Goal: Information Seeking & Learning: Learn about a topic

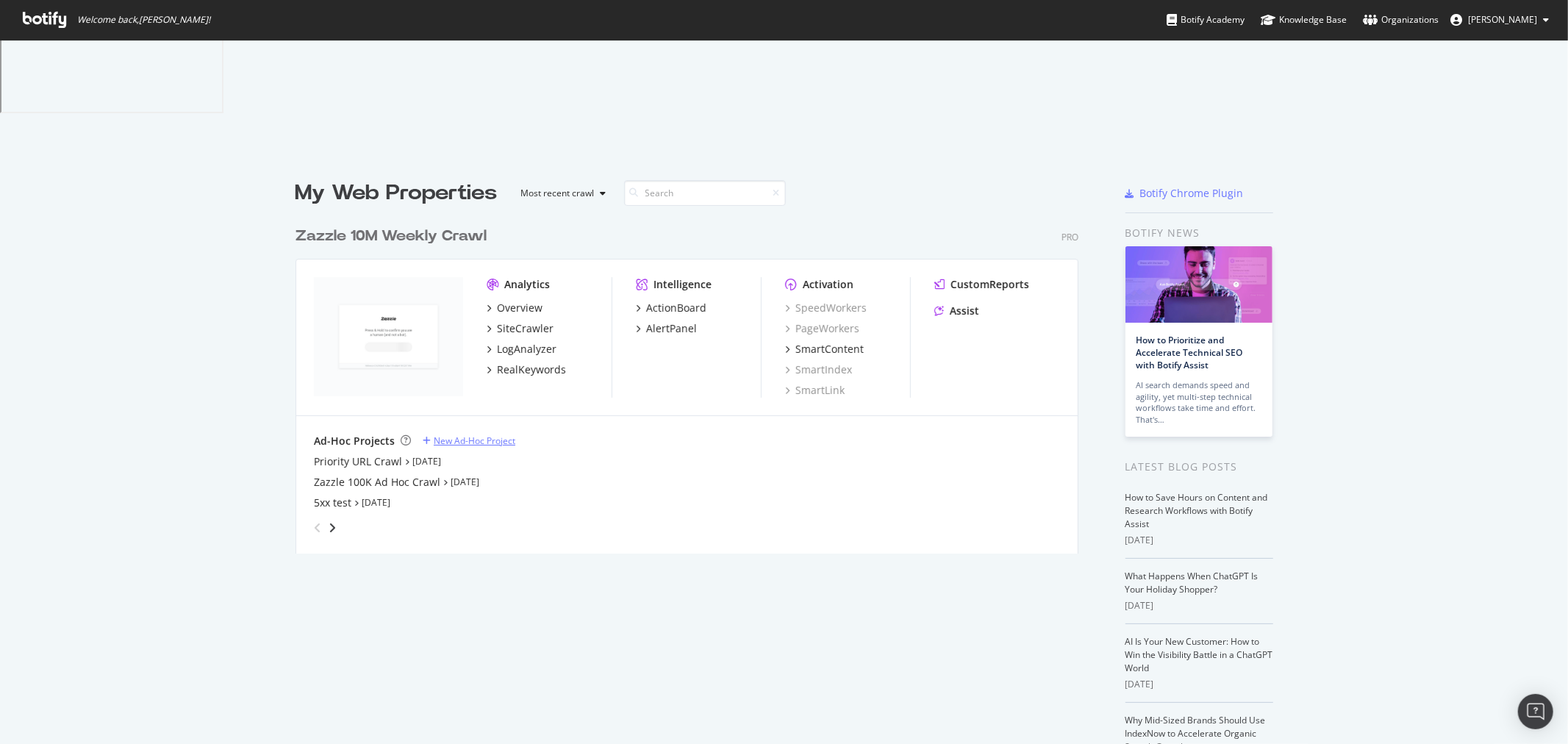
scroll to position [731, 1544]
click at [523, 321] on div "SiteCrawler" at bounding box center [525, 328] width 57 height 15
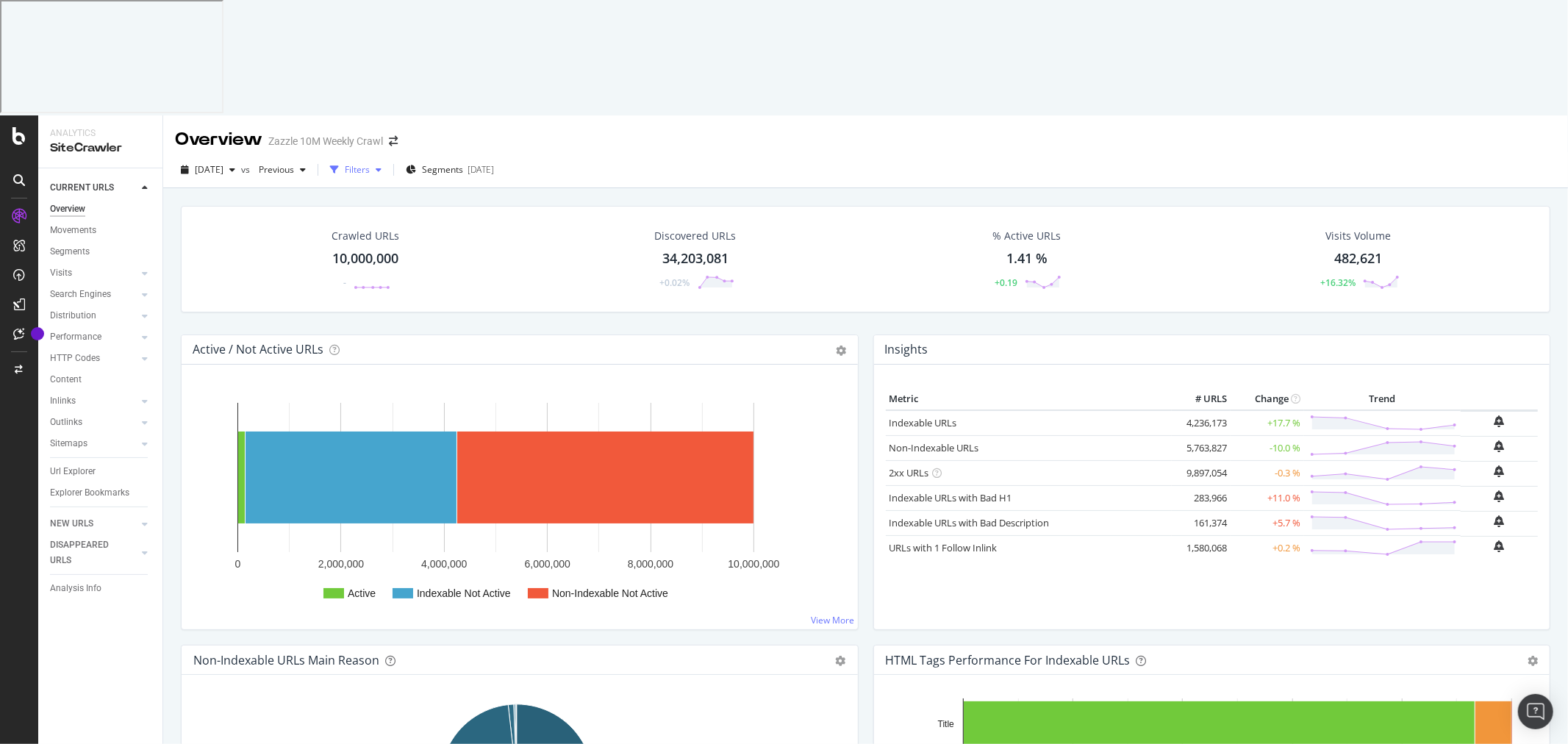
click at [370, 163] on div "Filters" at bounding box center [357, 169] width 25 height 13
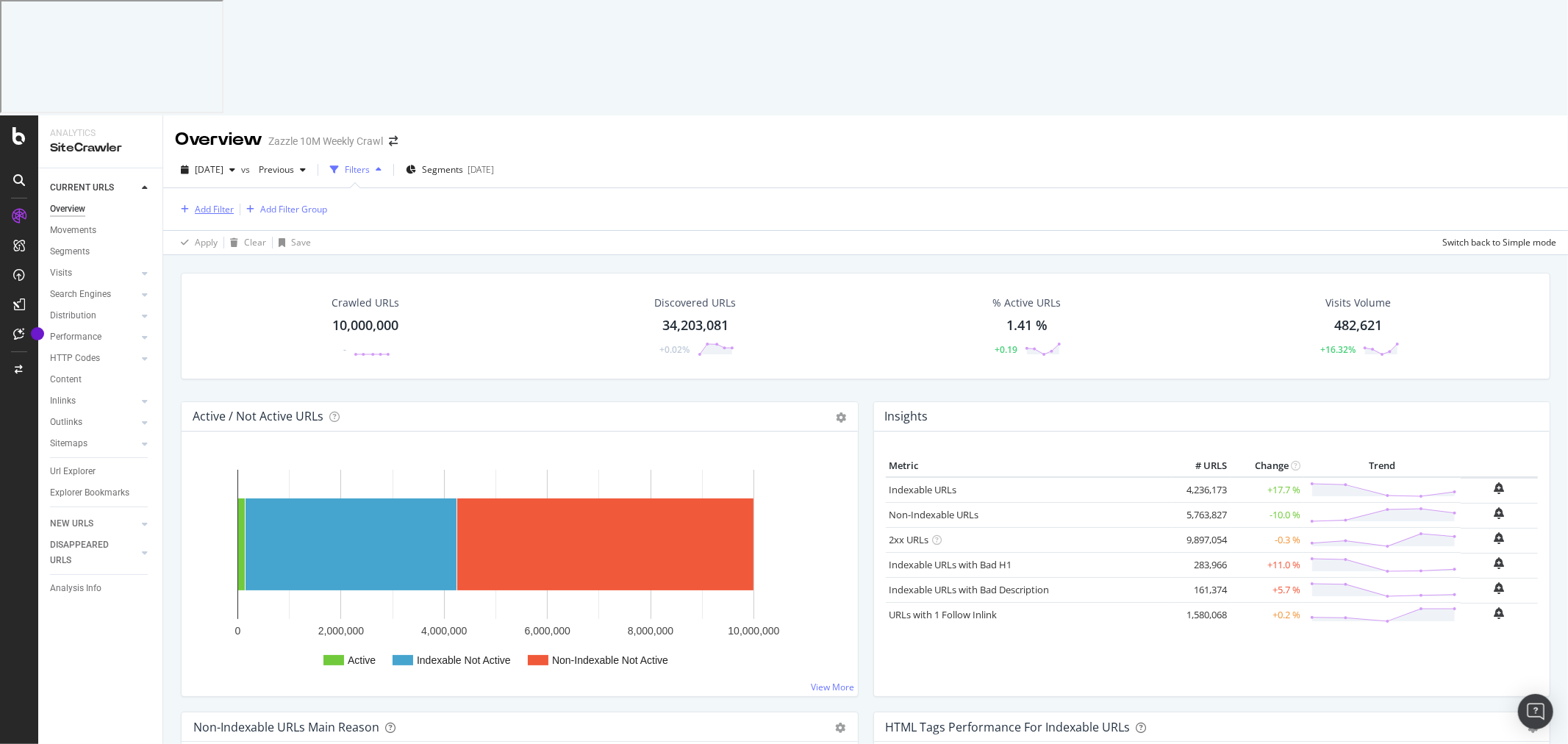
click at [225, 203] on div "Add Filter" at bounding box center [214, 209] width 39 height 13
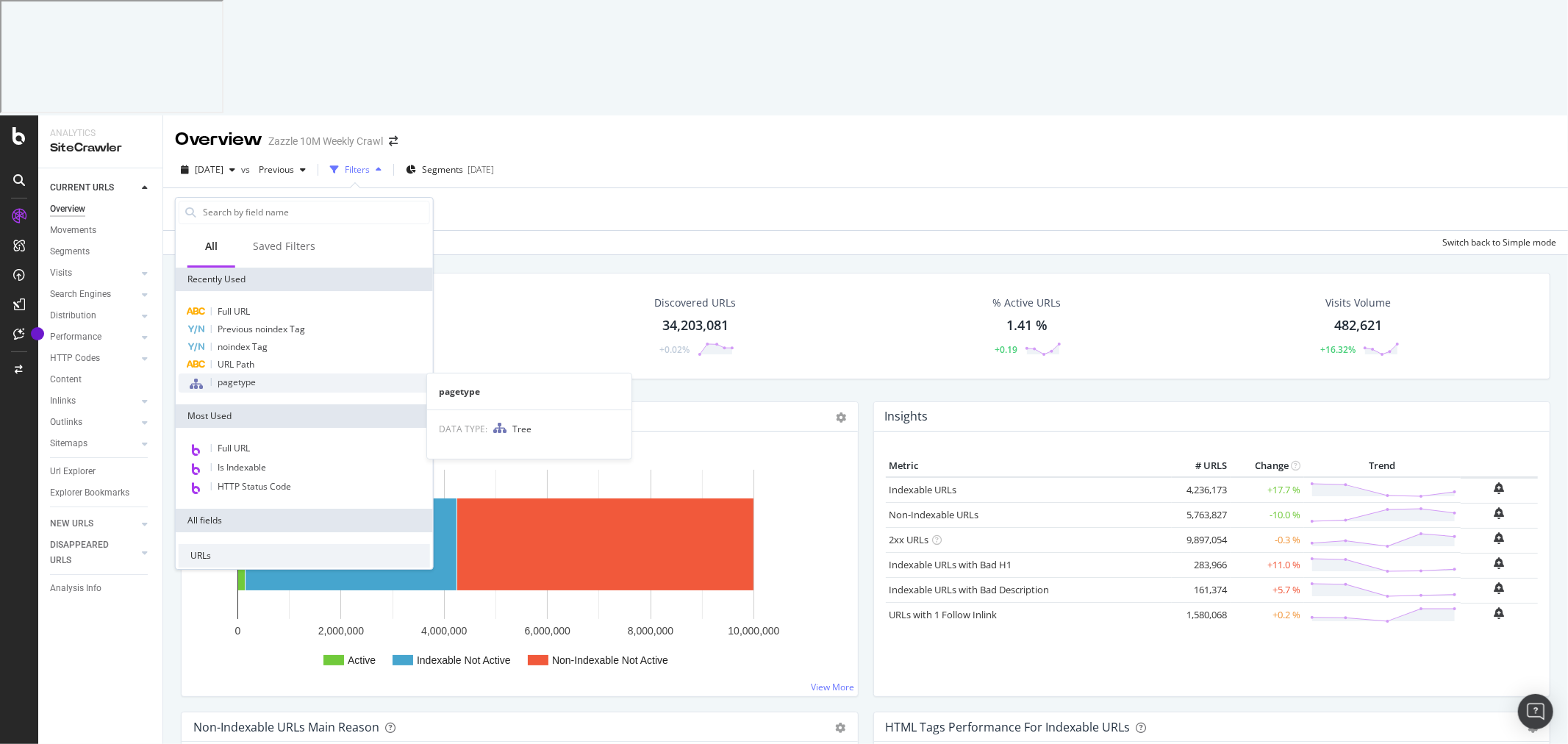
click at [248, 375] on span "pagetype" at bounding box center [237, 381] width 38 height 13
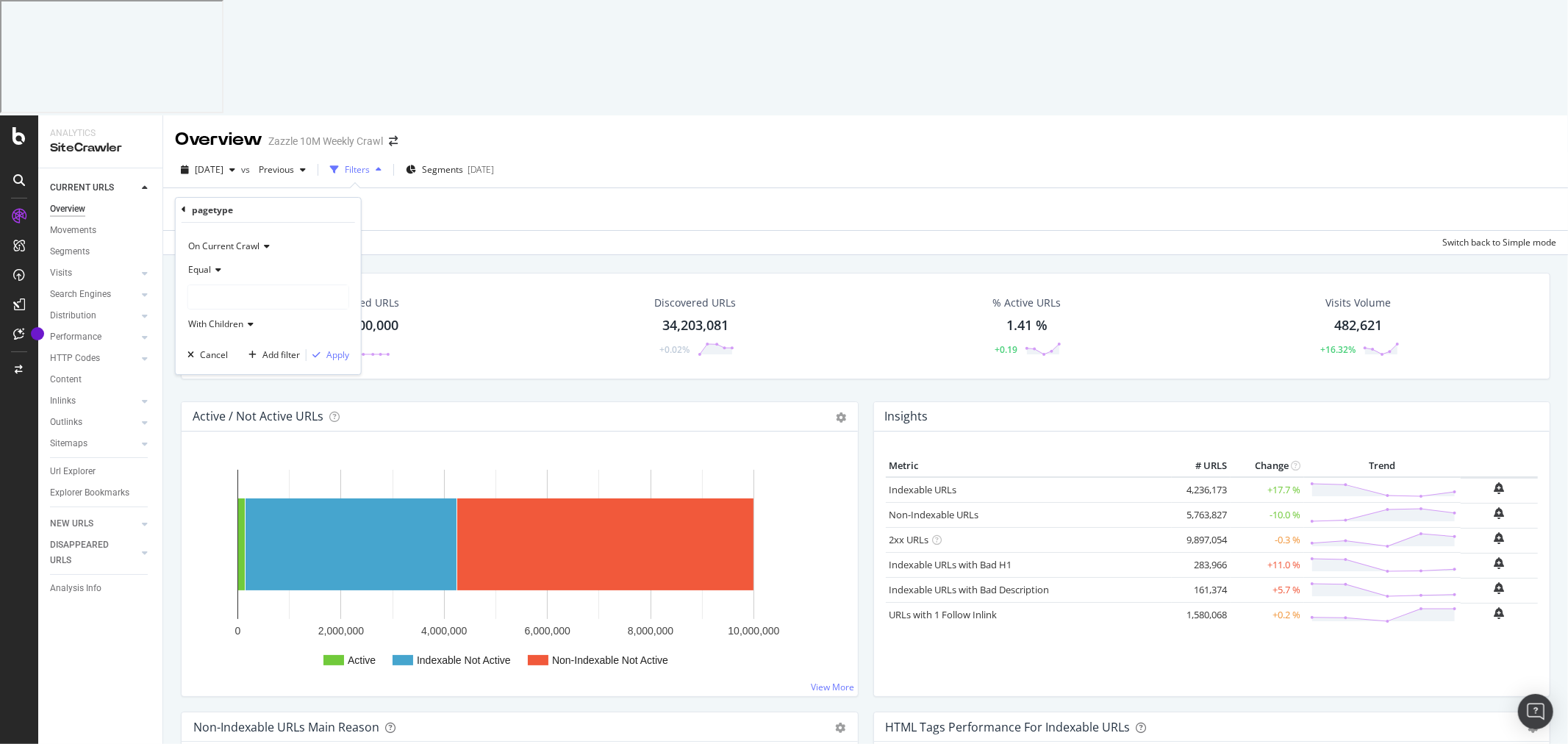
click at [231, 285] on div at bounding box center [268, 297] width 160 height 24
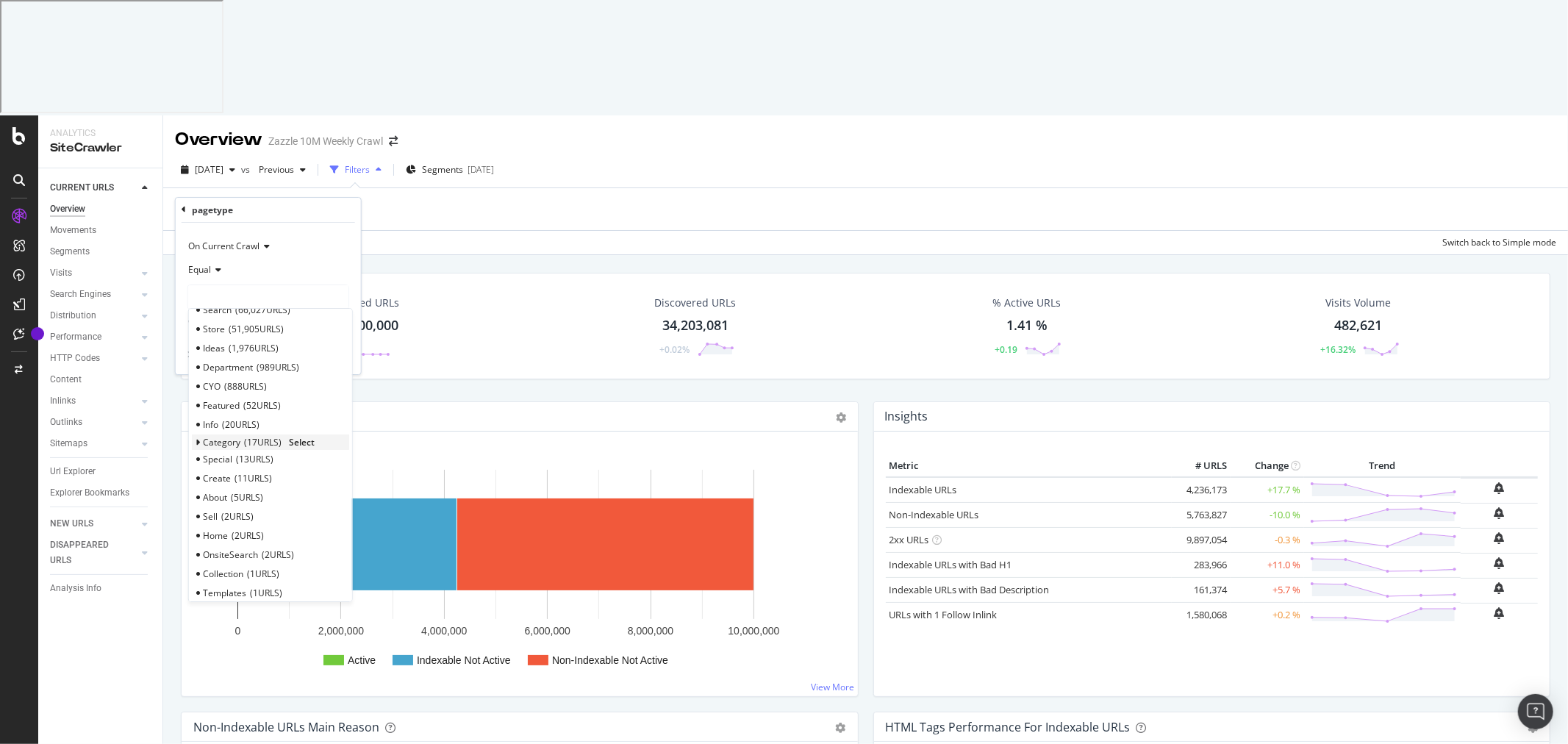
scroll to position [84, 0]
drag, startPoint x: 196, startPoint y: 297, endPoint x: 199, endPoint y: 229, distance: 68.1
click at [199, 308] on div "Product 8,461,833 URLS Pagination 1,416,255 URLS Search 66,027 URLS Store 51,90…" at bounding box center [270, 455] width 165 height 294
click at [451, 230] on div "Apply Clear Save Switch back to Simple mode" at bounding box center [866, 242] width 1405 height 24
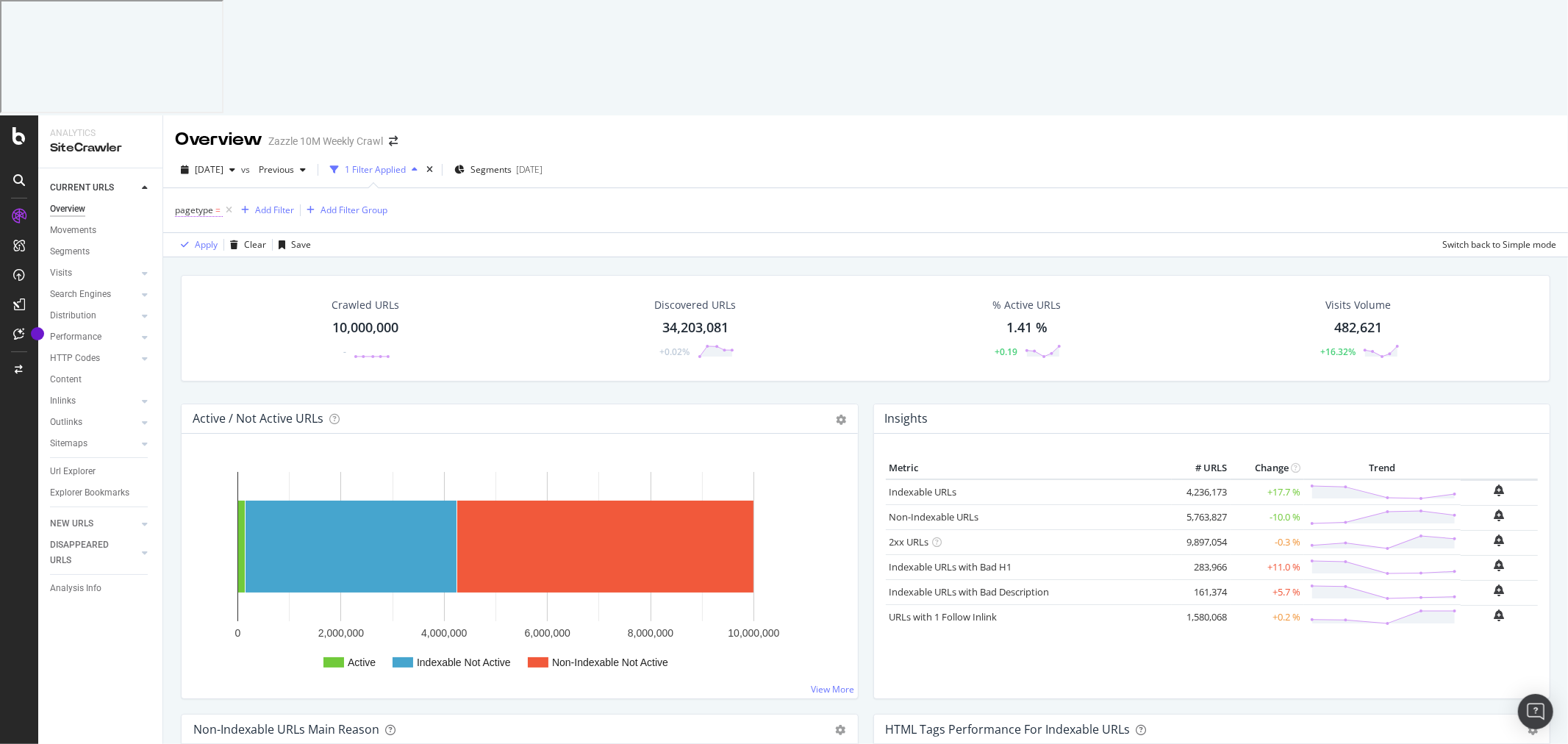
click at [184, 203] on span "pagetype" at bounding box center [194, 210] width 38 height 13
click at [187, 197] on div "pagetype" at bounding box center [268, 210] width 173 height 25
click at [181, 204] on icon at bounding box center [184, 208] width 5 height 9
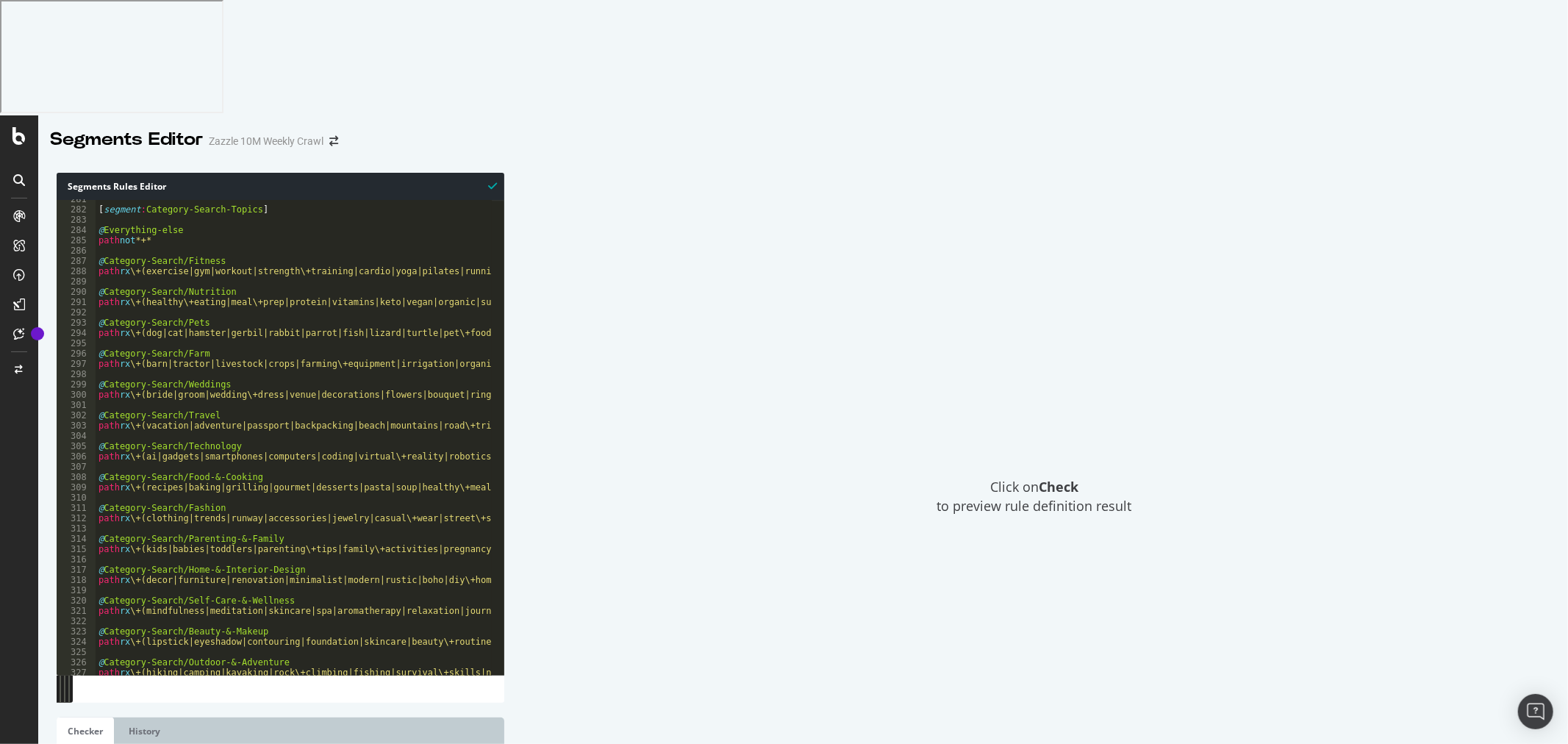
scroll to position [2806, 0]
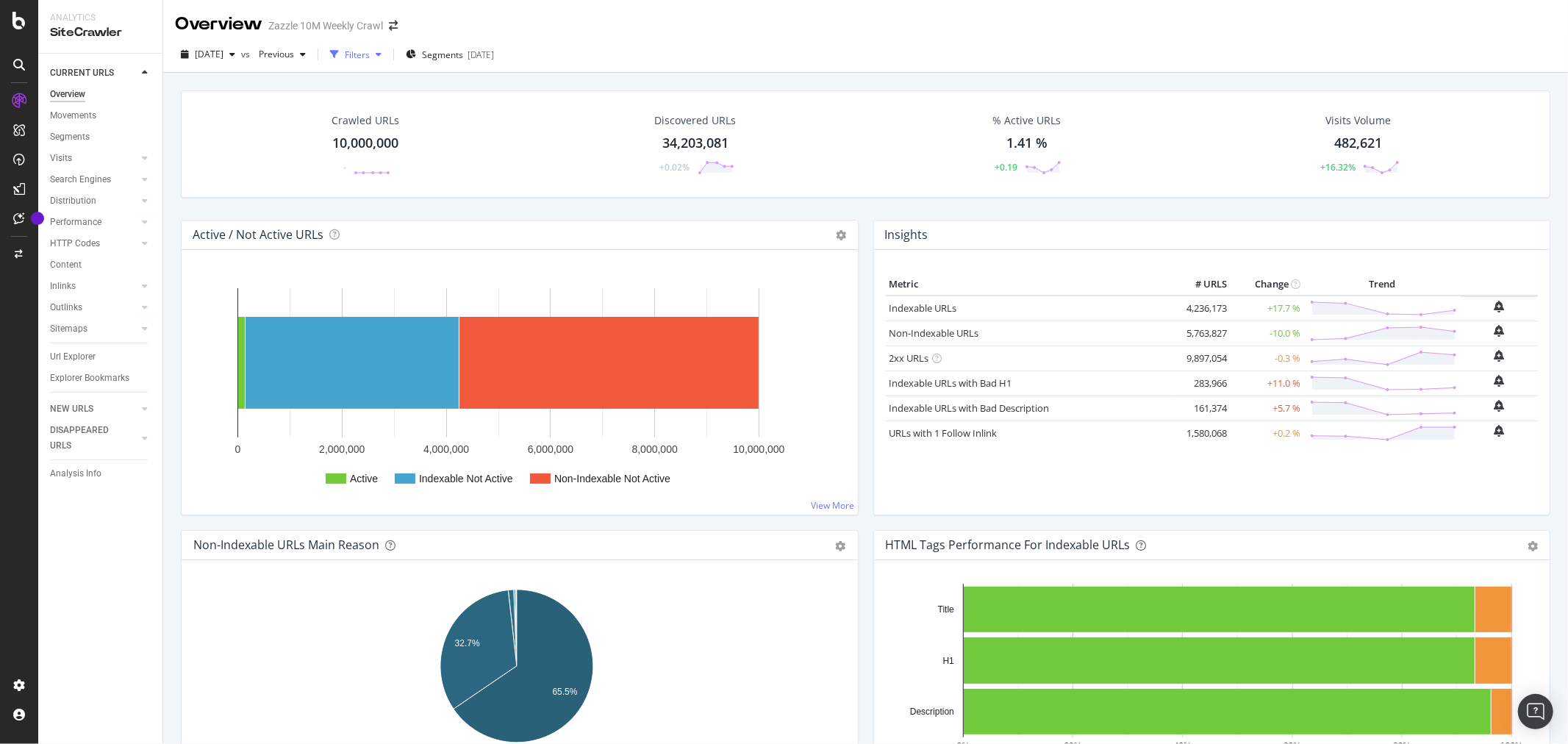
click at [339, 57] on icon "button" at bounding box center [334, 54] width 9 height 9
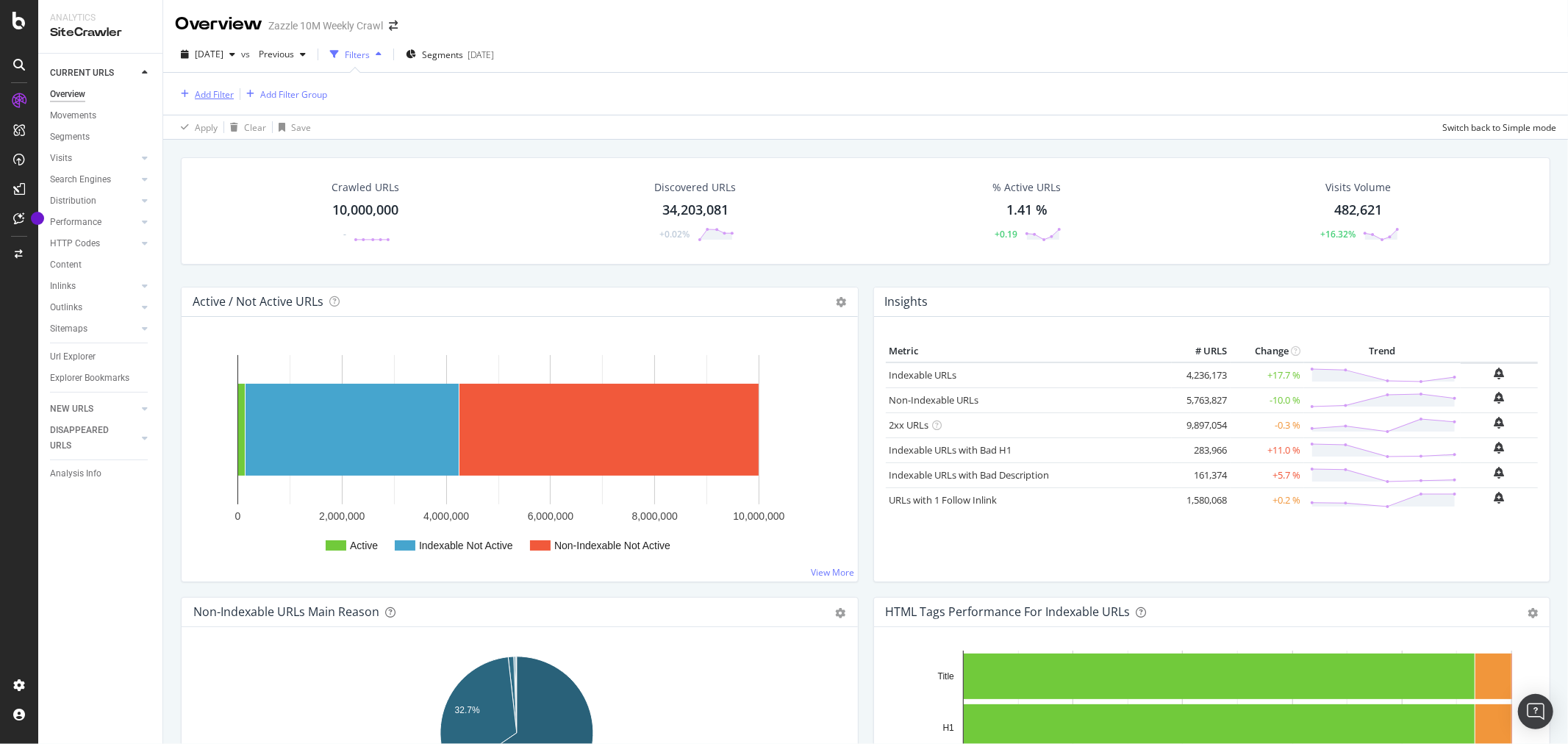
click at [222, 92] on div "Add Filter" at bounding box center [214, 95] width 39 height 13
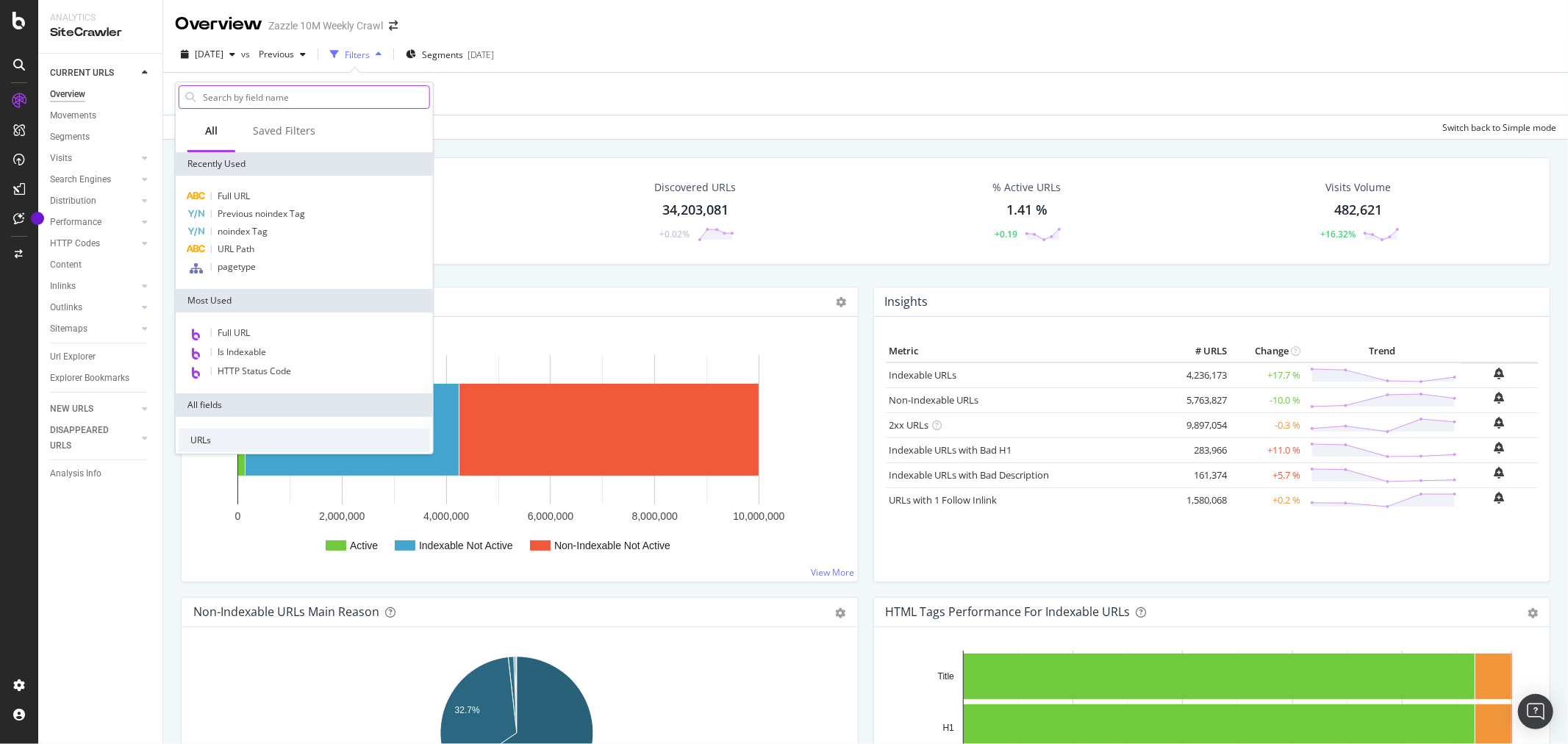
click at [301, 103] on input "text" at bounding box center [315, 97] width 228 height 22
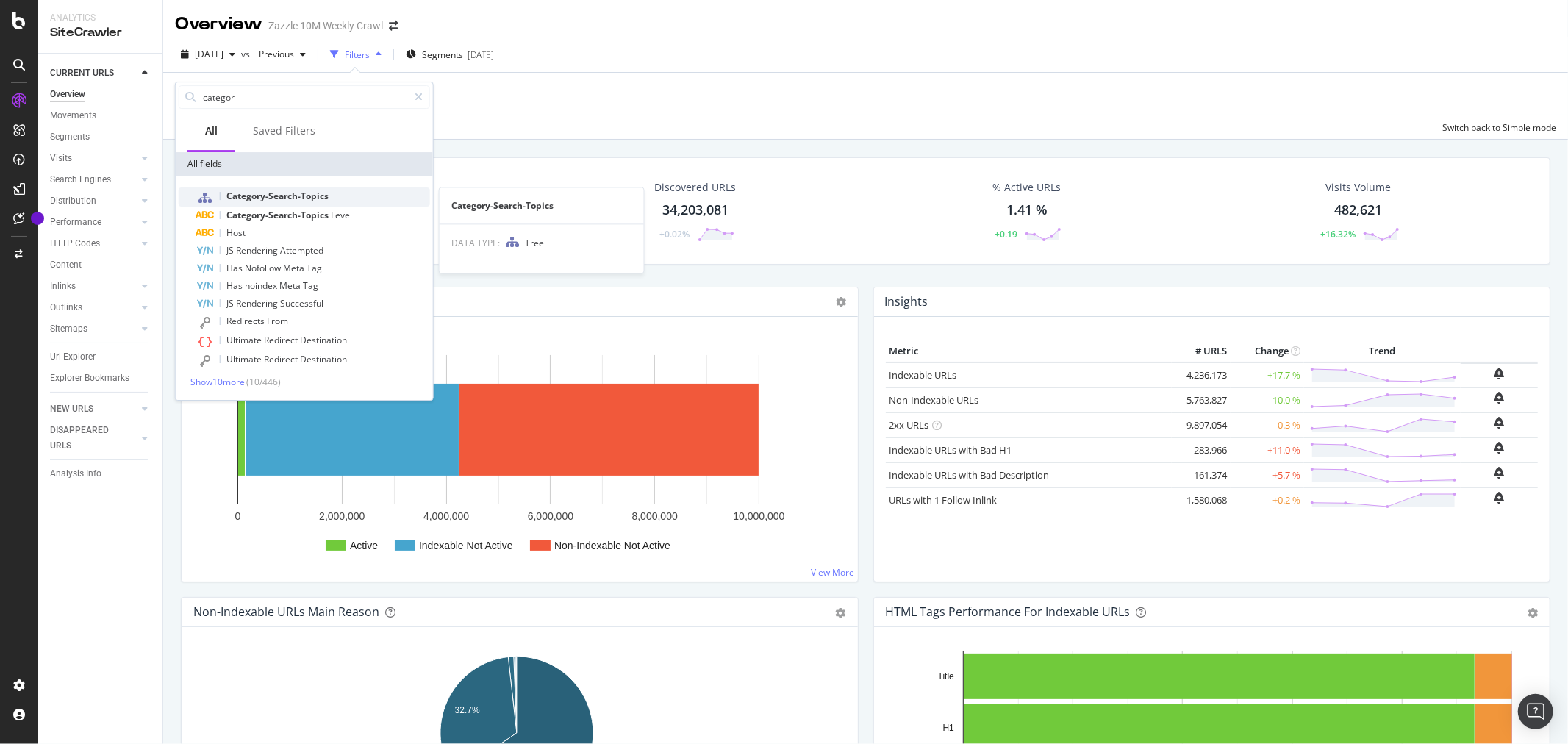
type input "categor"
click at [288, 196] on span "Category-Search-Topics" at bounding box center [277, 196] width 102 height 13
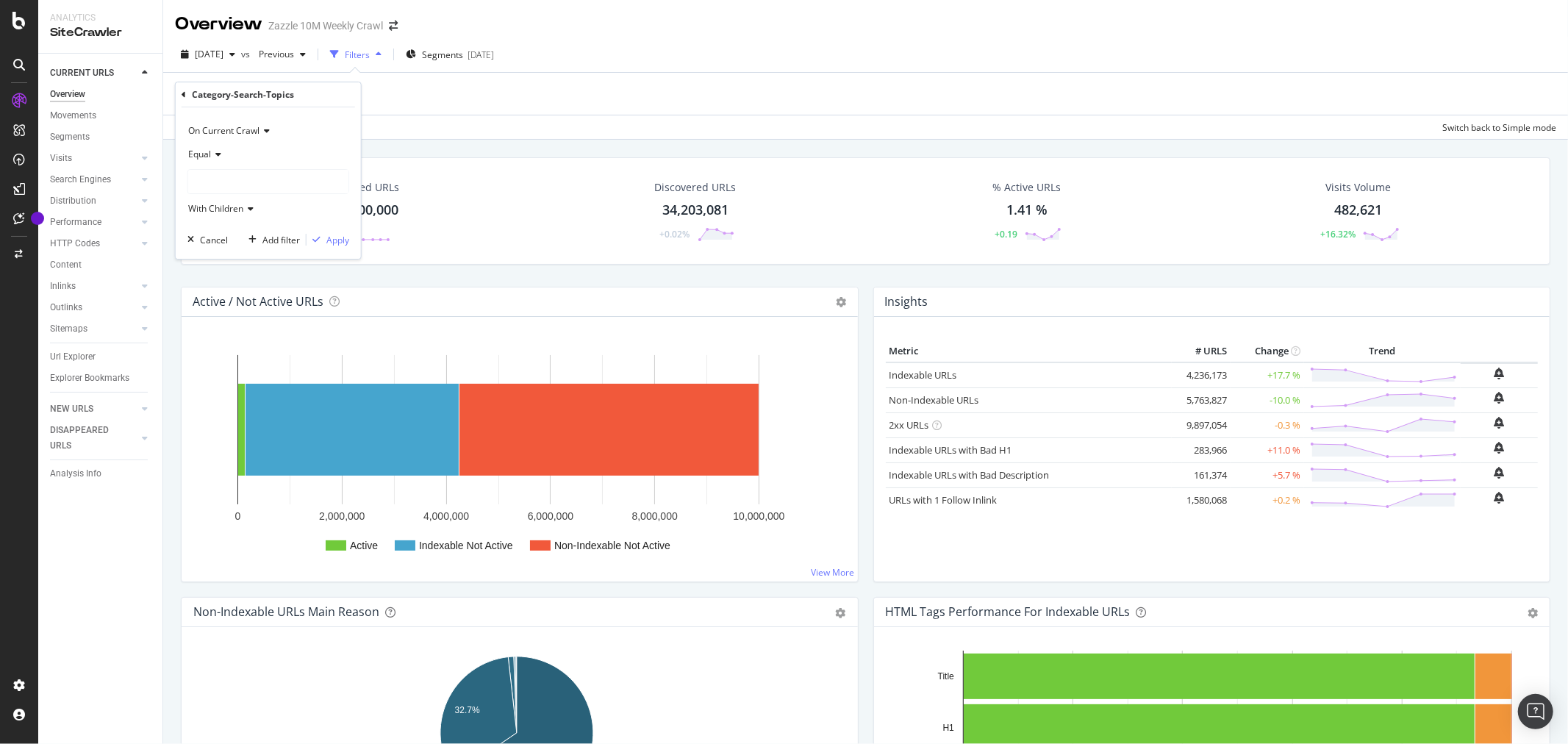
click at [219, 154] on icon at bounding box center [216, 154] width 10 height 9
click at [251, 146] on div "Equal" at bounding box center [268, 154] width 162 height 24
click at [248, 180] on div at bounding box center [268, 181] width 160 height 24
click at [196, 229] on icon at bounding box center [198, 229] width 6 height 9
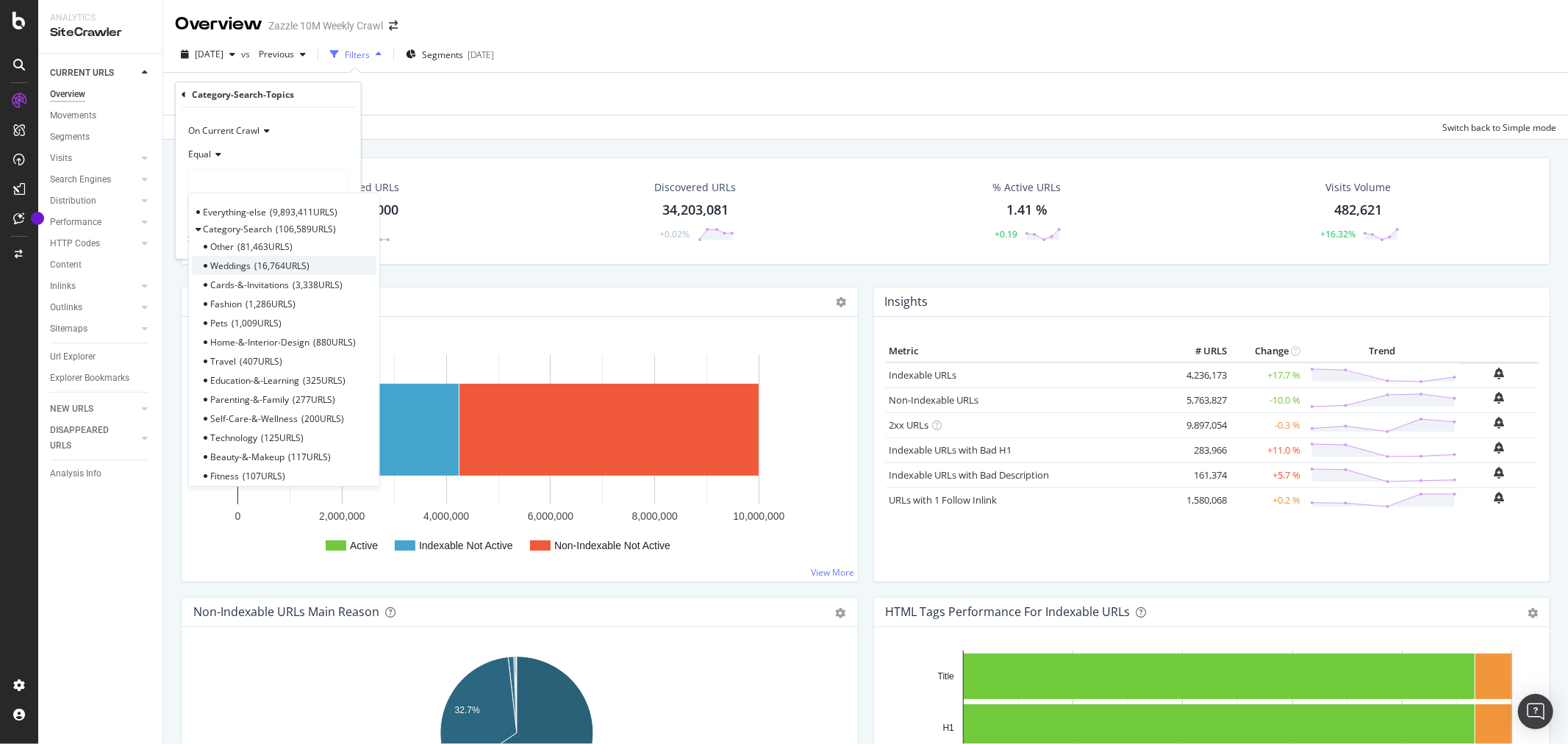
click at [359, 266] on div "Weddings 16,764 URLS" at bounding box center [284, 265] width 184 height 19
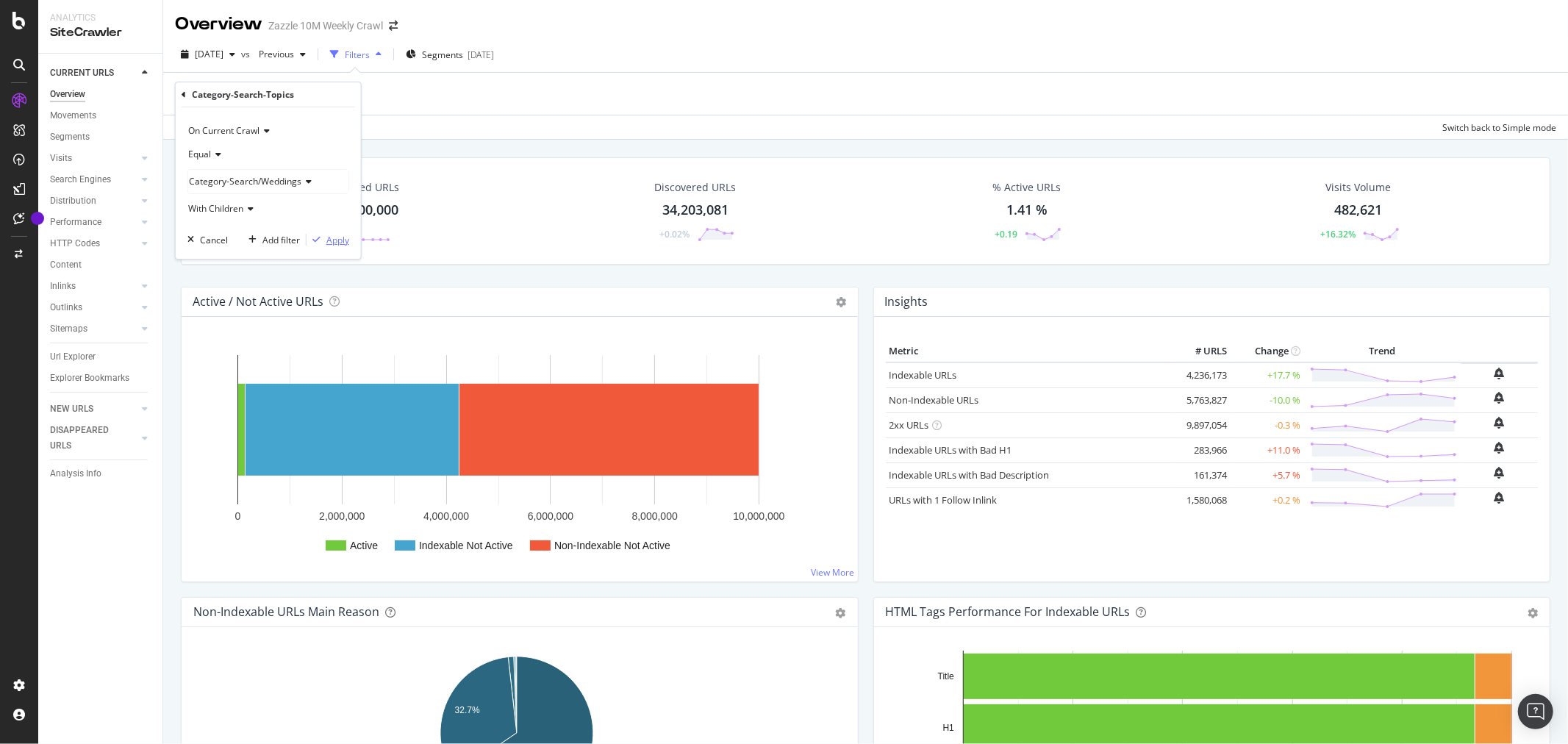
click at [329, 232] on button "Apply" at bounding box center [328, 240] width 43 height 15
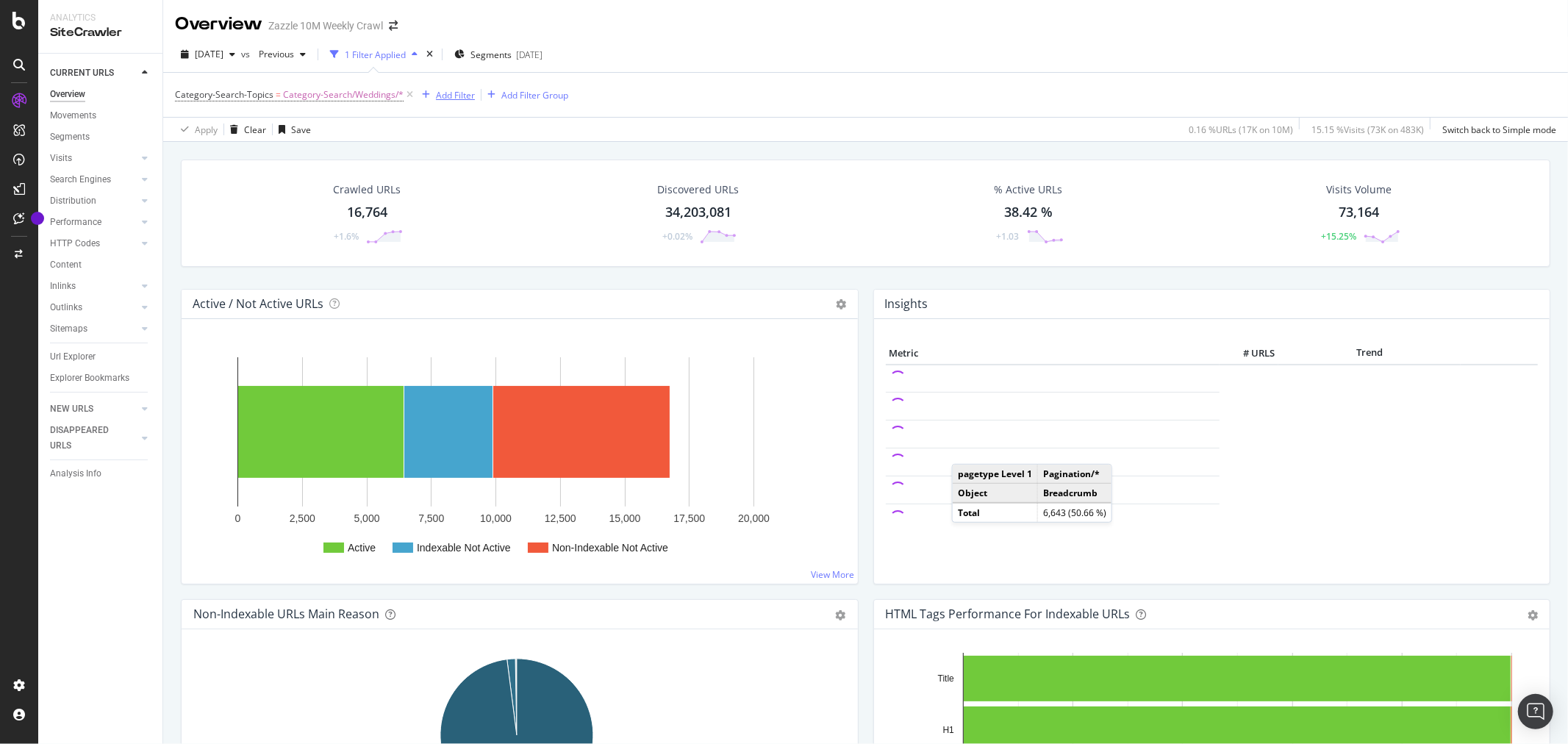
click at [458, 96] on div "Add Filter" at bounding box center [455, 95] width 39 height 13
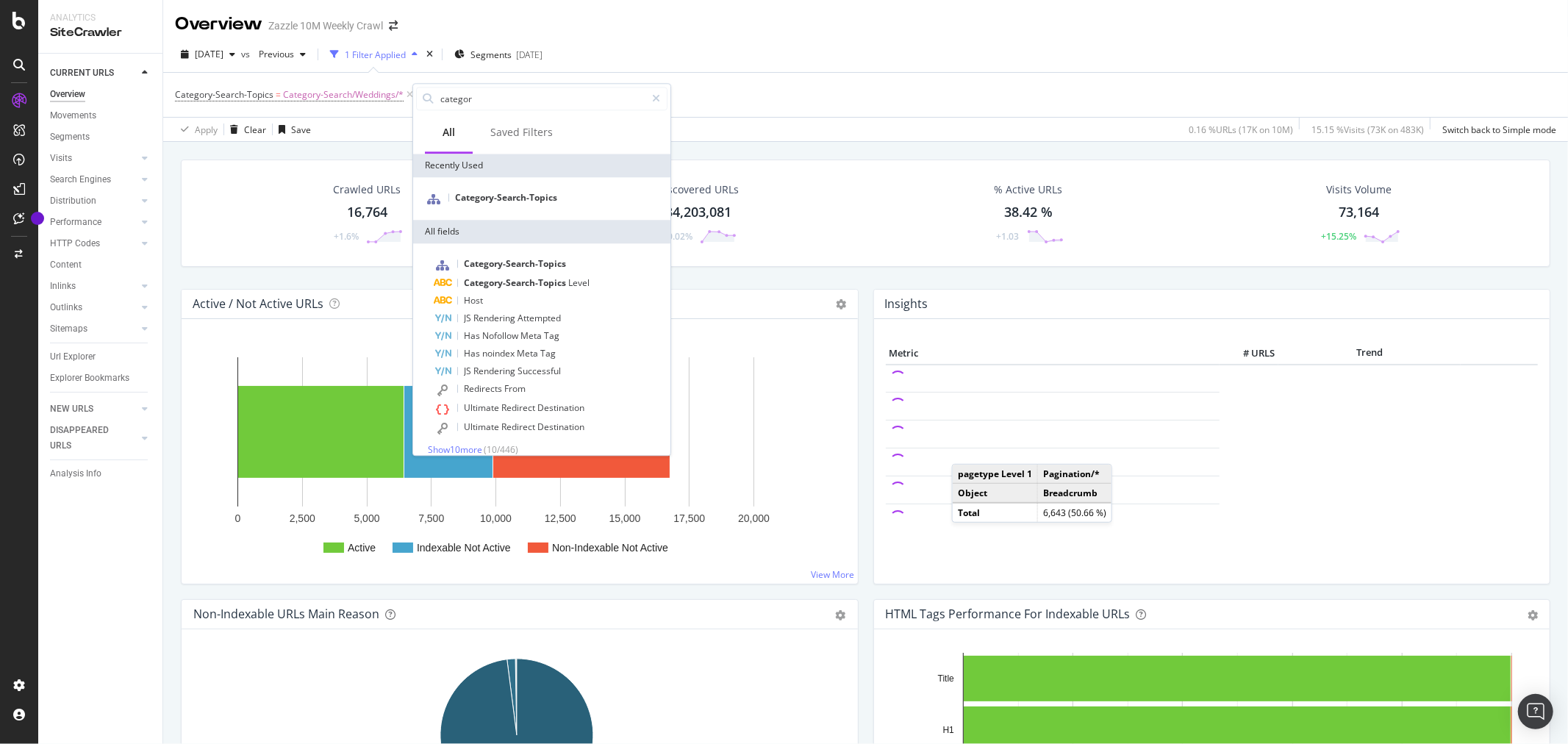
click at [770, 111] on div "Category-Search-Topics = Category-Search/Weddings/* Add Filter Add Filter Group" at bounding box center [866, 95] width 1381 height 44
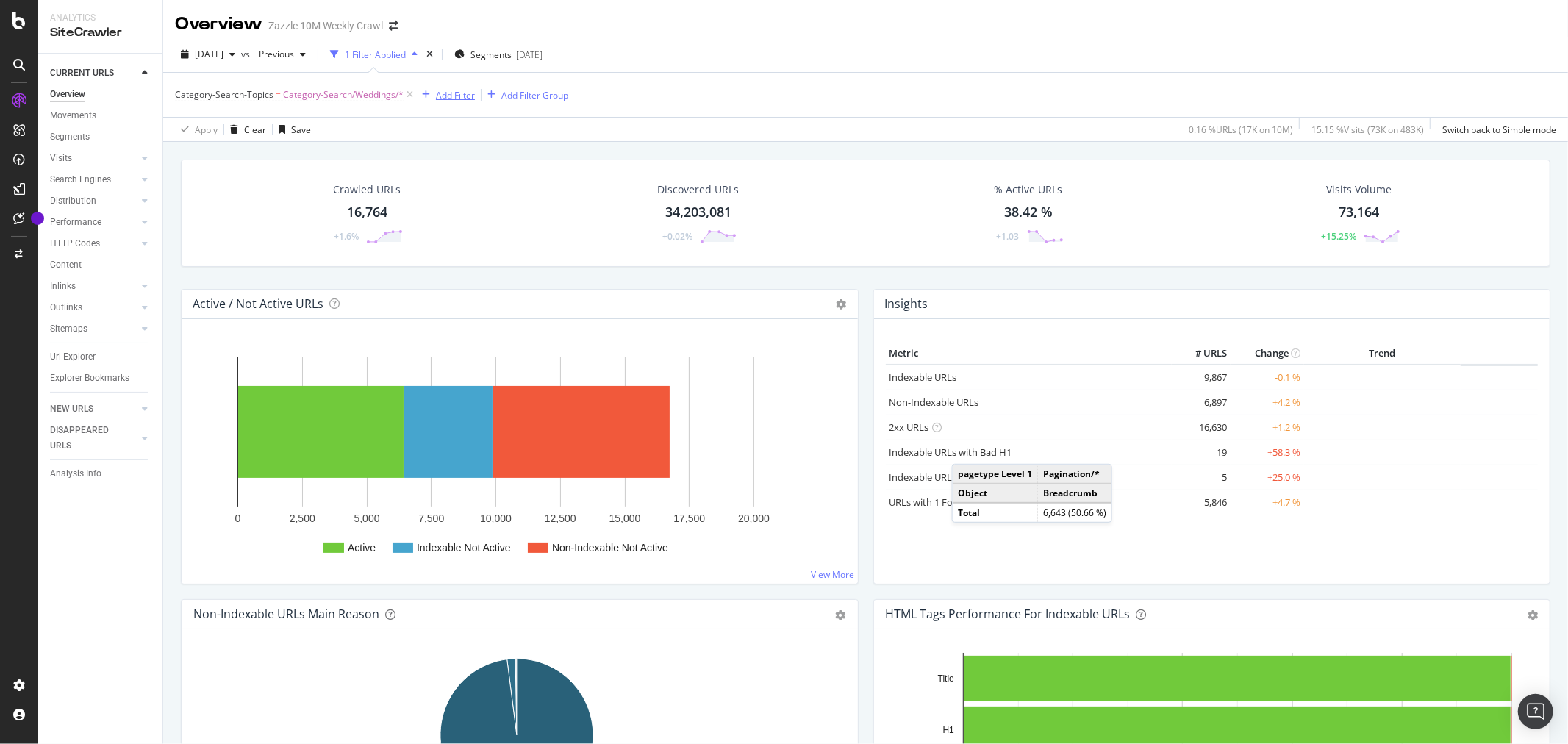
click at [461, 98] on div "Add Filter" at bounding box center [455, 95] width 39 height 13
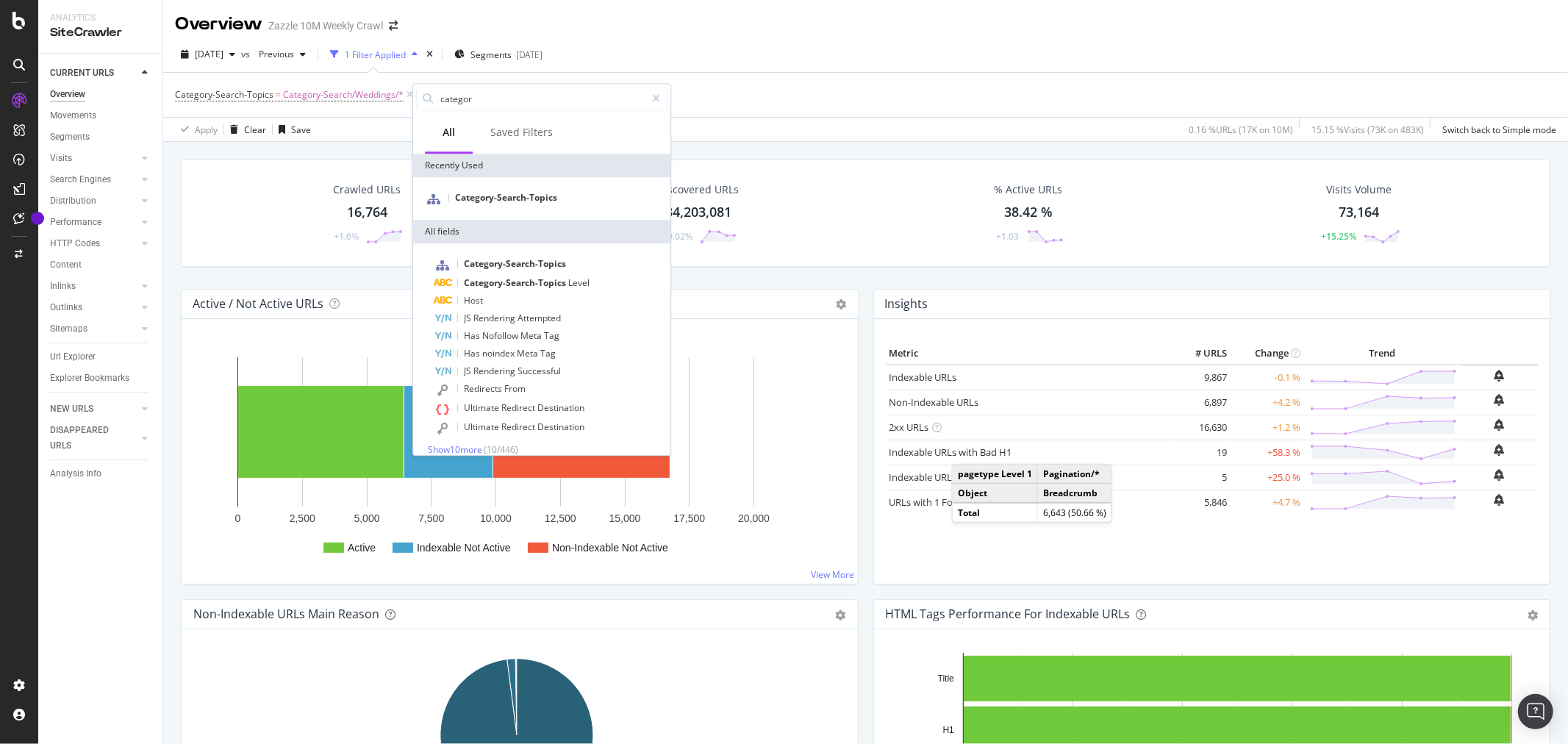
type input "o"
type input "page type"
click at [484, 211] on div "pagetype" at bounding box center [542, 199] width 257 height 43
click at [487, 195] on span "pagetype" at bounding box center [475, 197] width 41 height 13
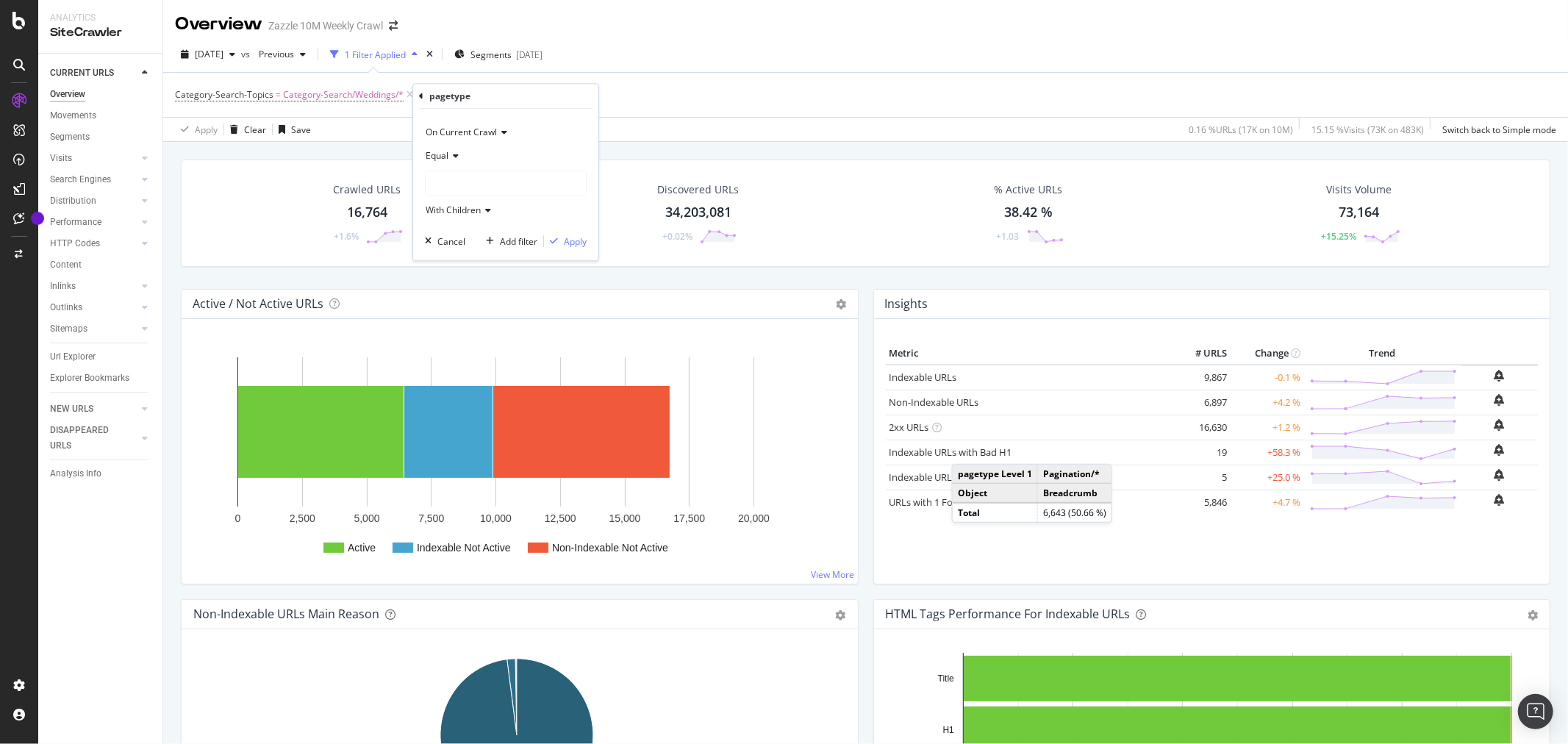
click at [486, 179] on div at bounding box center [505, 183] width 160 height 24
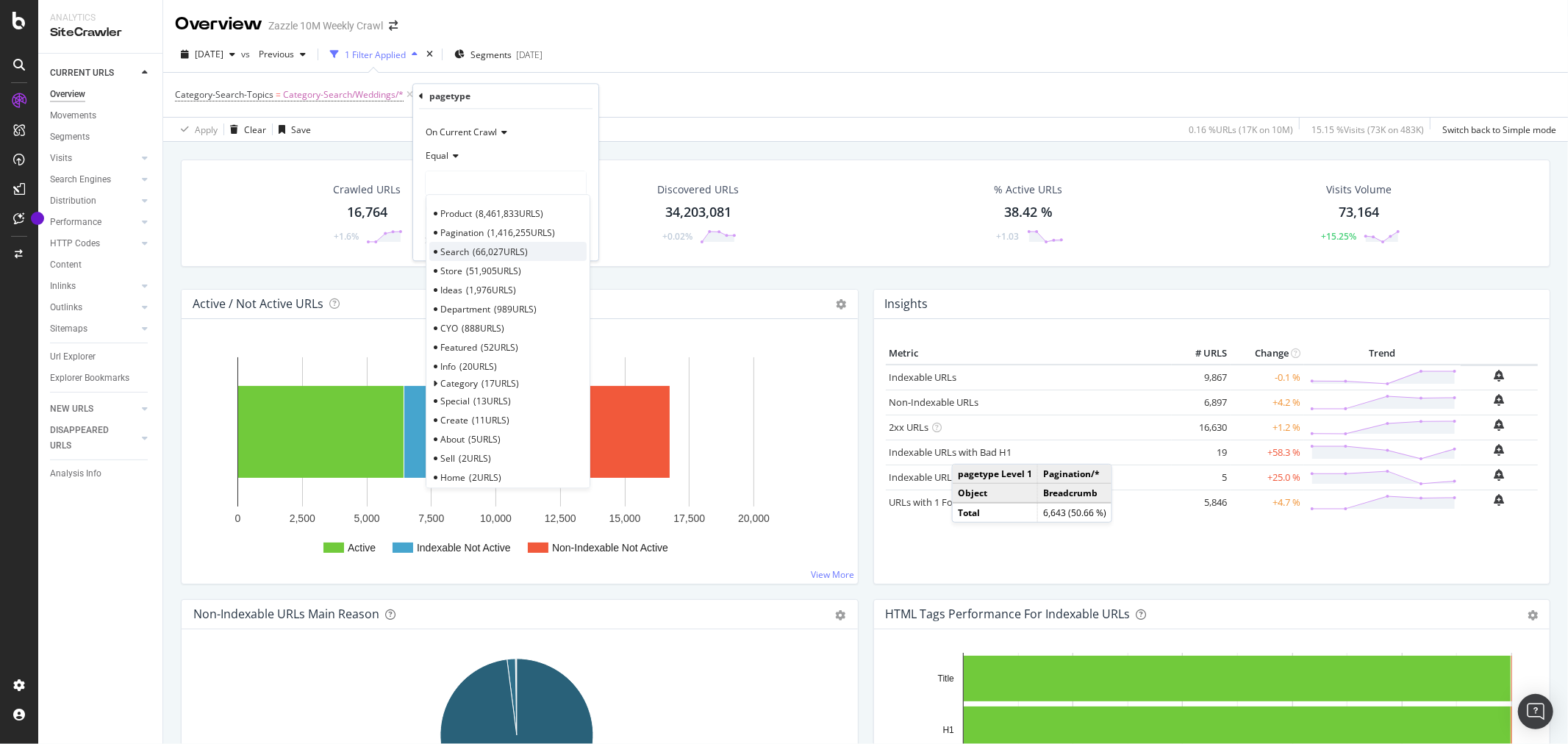
click at [438, 251] on div "Search 66,027 URLS" at bounding box center [508, 251] width 158 height 19
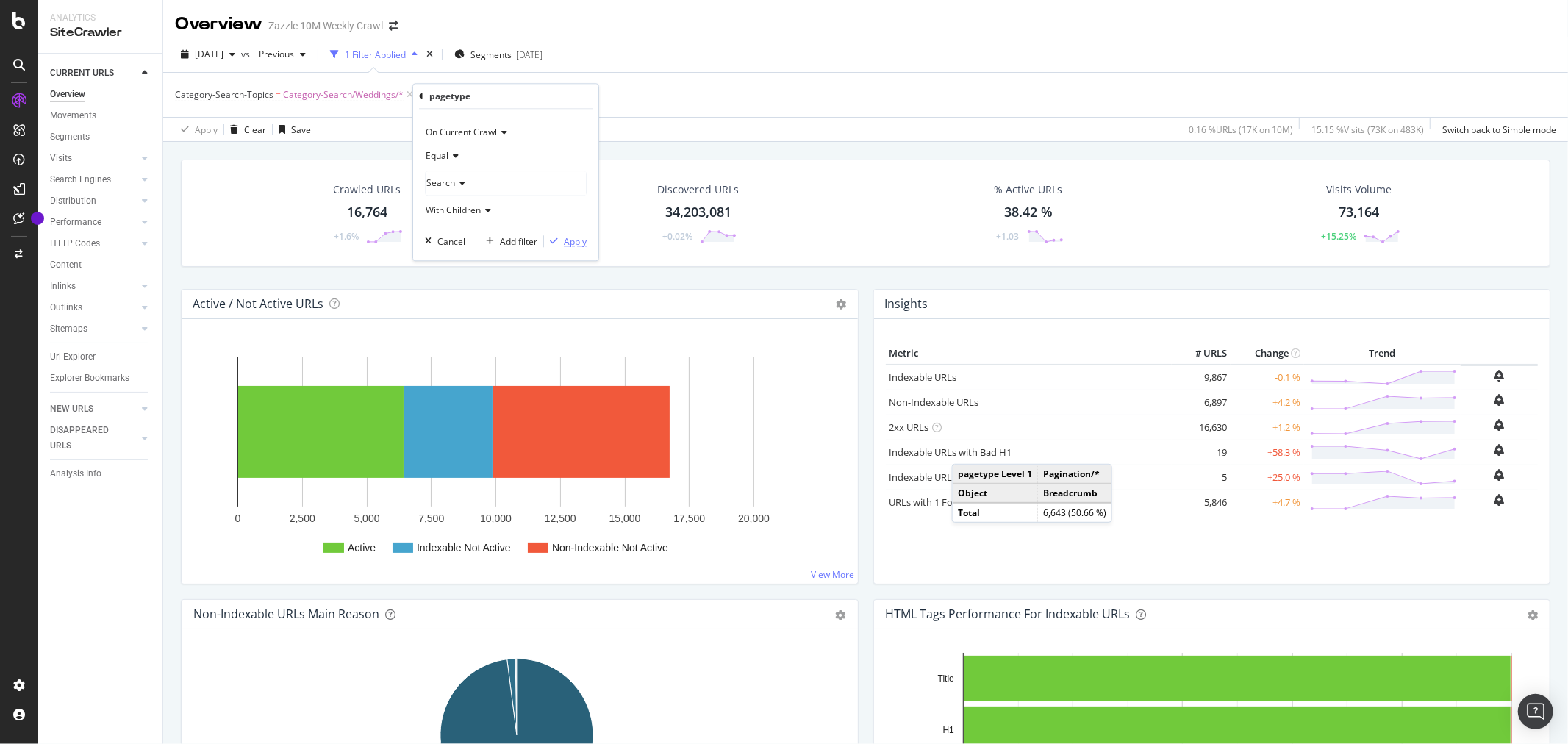
click at [573, 245] on div "Apply" at bounding box center [575, 241] width 23 height 13
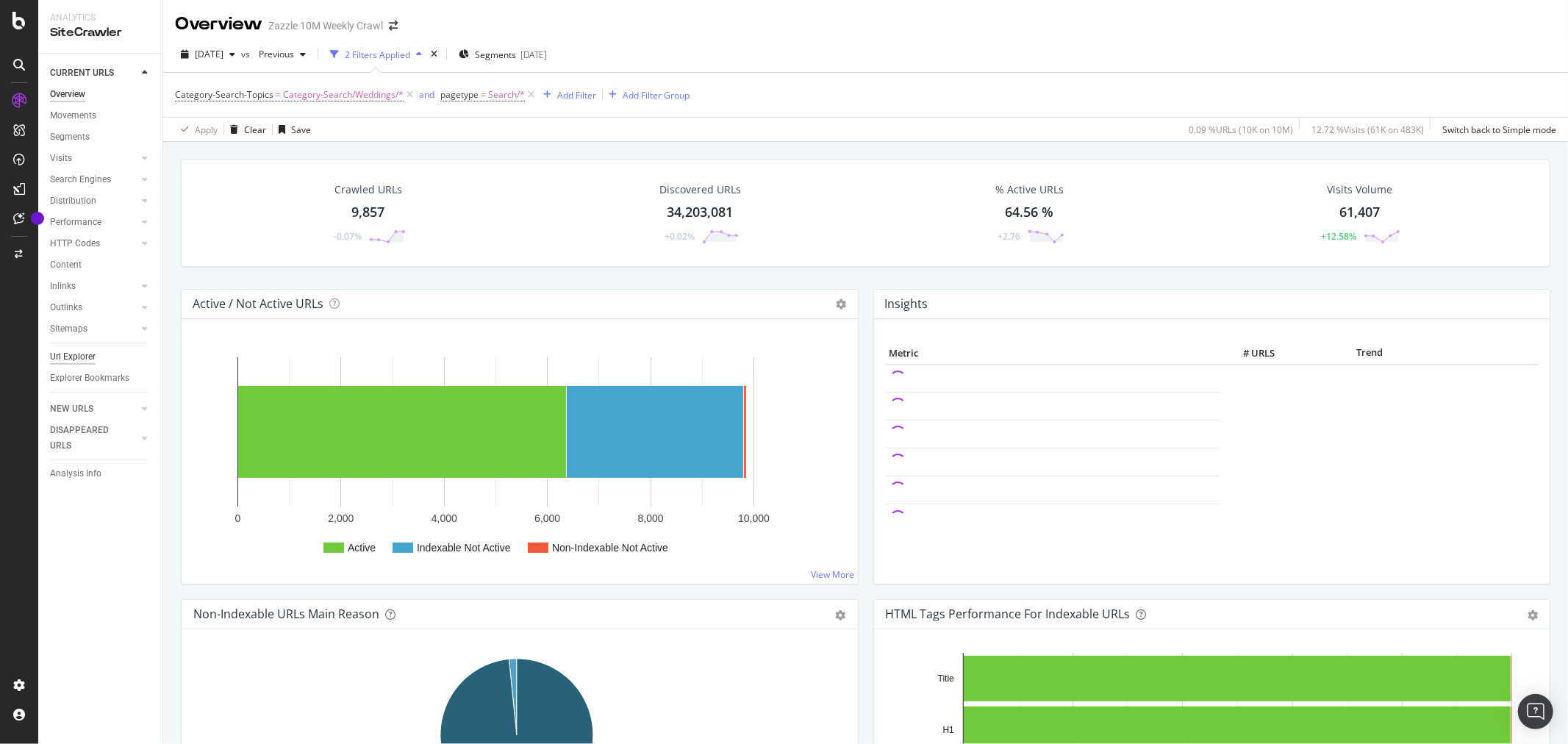
click at [66, 353] on div "Url Explorer" at bounding box center [73, 357] width 46 height 16
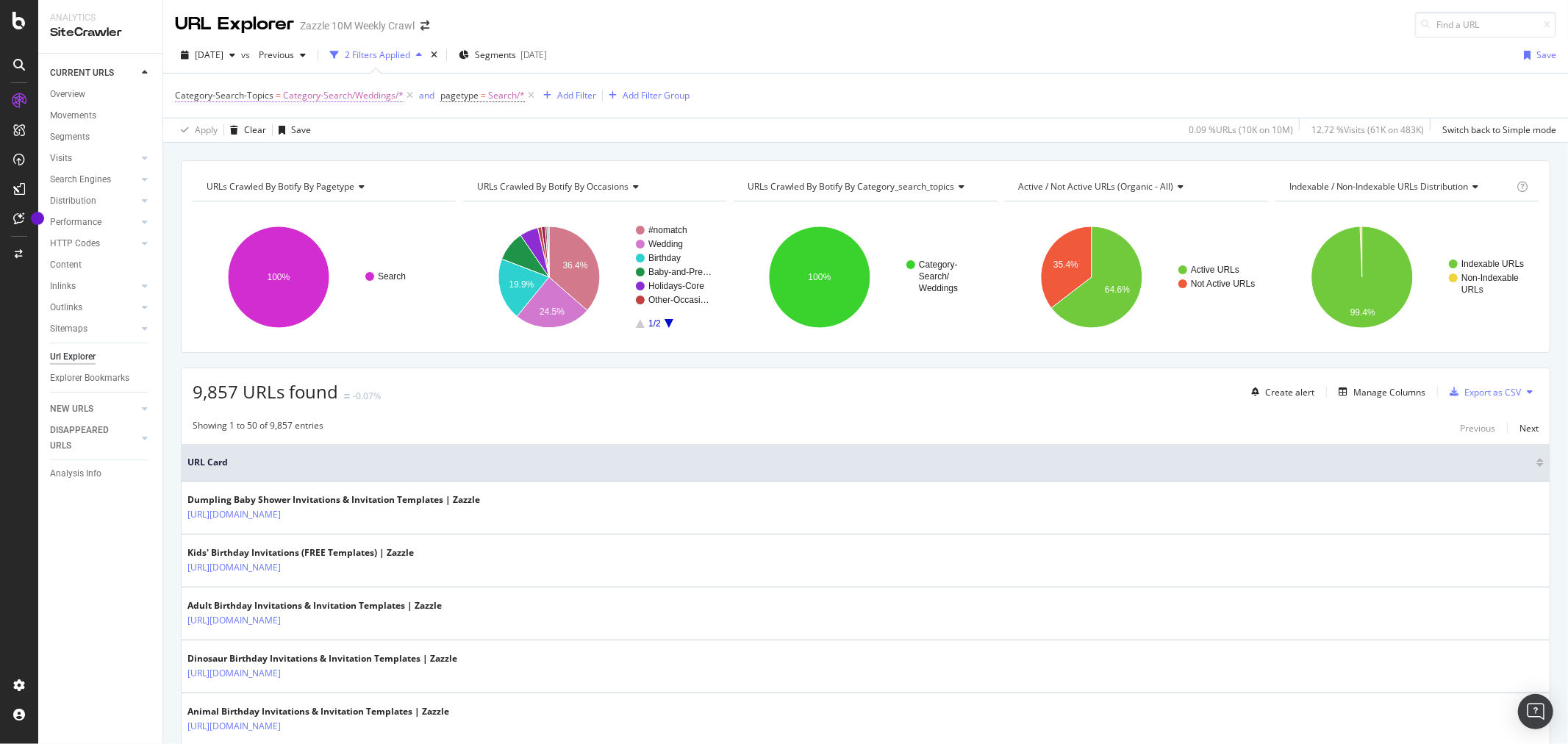
click at [374, 99] on span "Category-Search/Weddings/*" at bounding box center [343, 95] width 121 height 20
click at [288, 184] on span "Category-Search/Weddings" at bounding box center [245, 181] width 113 height 13
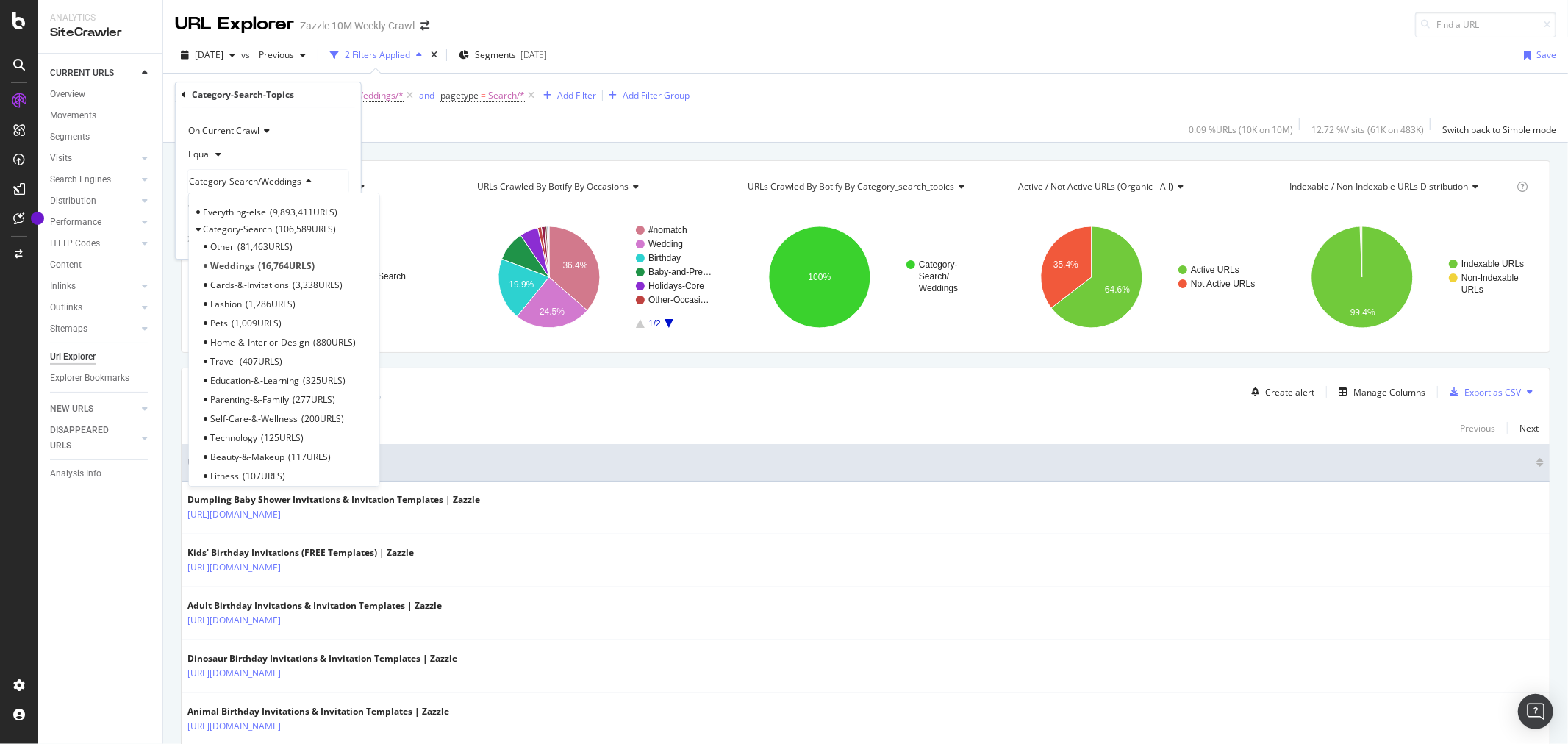
click at [1204, 100] on div "Category-Search-Topics = Category-Search/Weddings/* and pagetype = Search/* Add…" at bounding box center [866, 95] width 1381 height 44
